Goal: Navigation & Orientation: Understand site structure

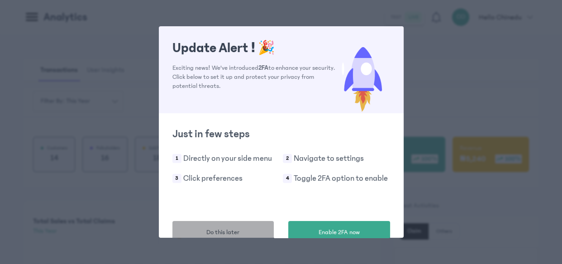
click at [211, 228] on span "Do this later" at bounding box center [222, 233] width 33 height 10
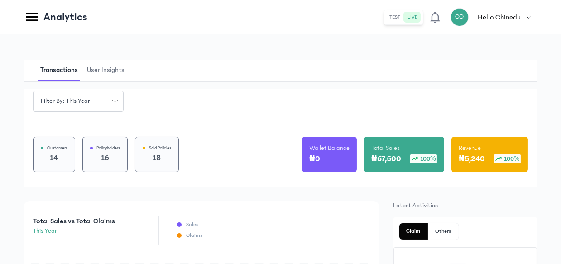
click at [44, 9] on header "Analytics test live CO Hello Chinedu [PERSON_NAME] [EMAIL_ADDRESS][DOMAIN_NAME]…" at bounding box center [280, 17] width 561 height 34
click at [36, 18] on icon at bounding box center [32, 17] width 16 height 16
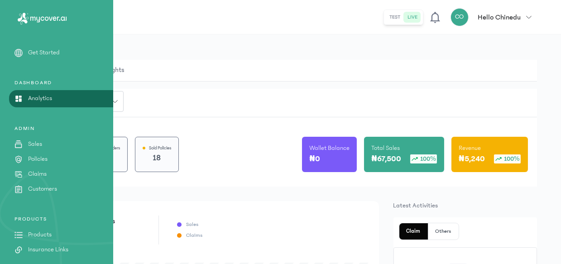
click at [55, 161] on link "Policies" at bounding box center [56, 159] width 113 height 10
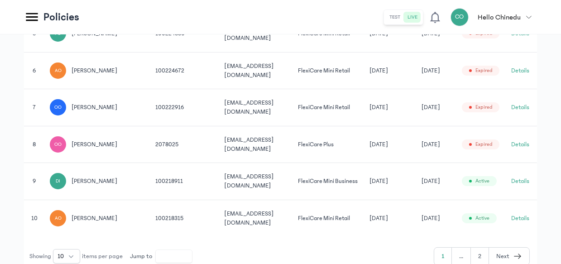
scroll to position [428, 0]
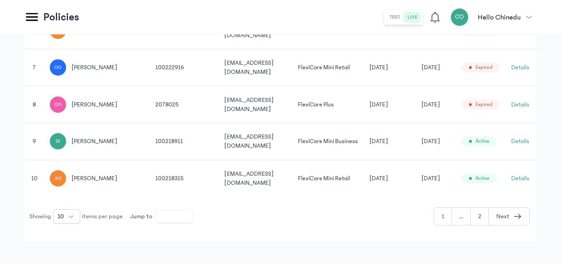
click at [511, 208] on button "Next" at bounding box center [509, 216] width 40 height 17
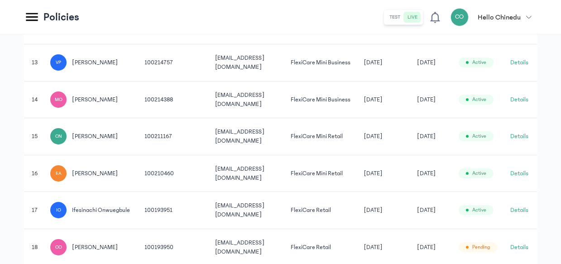
scroll to position [360, 0]
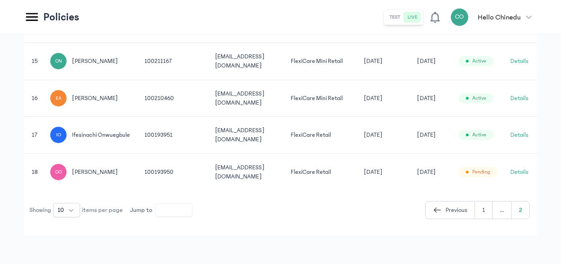
click at [32, 10] on icon at bounding box center [32, 17] width 16 height 16
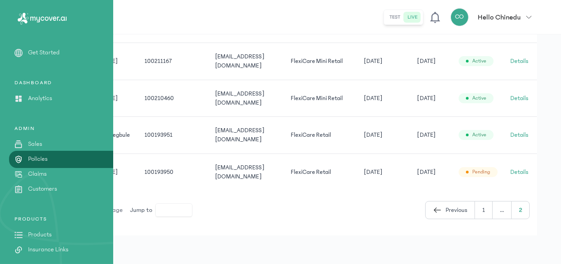
click at [58, 189] on link "Customers" at bounding box center [56, 189] width 113 height 10
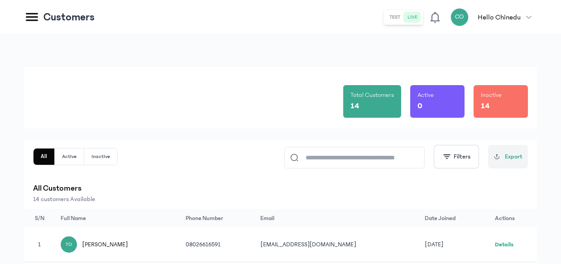
click at [35, 11] on icon at bounding box center [32, 17] width 16 height 16
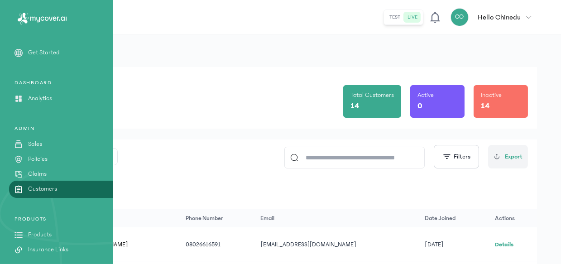
click at [58, 53] on p "Get Started" at bounding box center [44, 53] width 32 height 10
